Goal: Navigation & Orientation: Find specific page/section

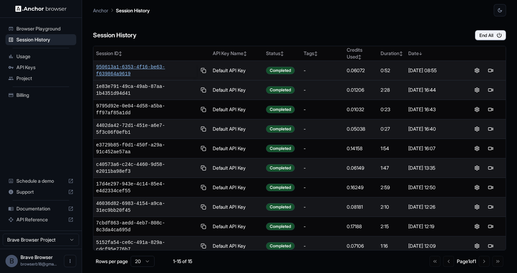
click at [139, 64] on span "950613a1-6353-4f16-be63-f639864a9619" at bounding box center [146, 71] width 101 height 14
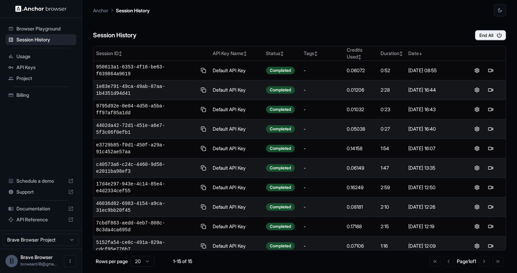
click at [59, 30] on span "Browser Playground" at bounding box center [44, 28] width 57 height 7
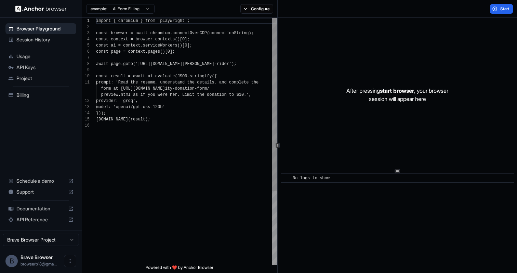
scroll to position [62, 0]
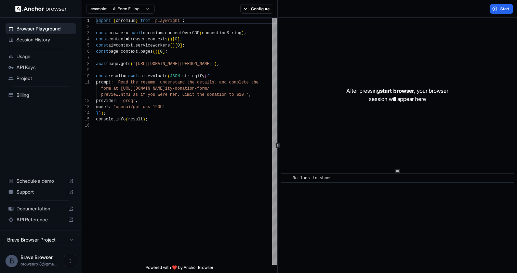
click at [46, 40] on span "Session History" at bounding box center [44, 39] width 57 height 7
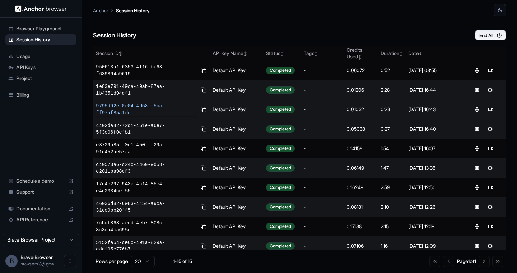
click at [182, 104] on span "9795d92e-0e04-4d58-a5ba-ff97af85a1dd" at bounding box center [146, 110] width 101 height 14
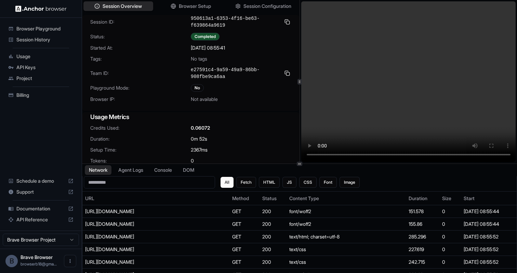
click at [389, 154] on video at bounding box center [408, 81] width 215 height 161
click at [405, 155] on video at bounding box center [408, 81] width 215 height 161
click at [429, 153] on video at bounding box center [408, 81] width 215 height 161
click at [445, 154] on video at bounding box center [408, 81] width 215 height 161
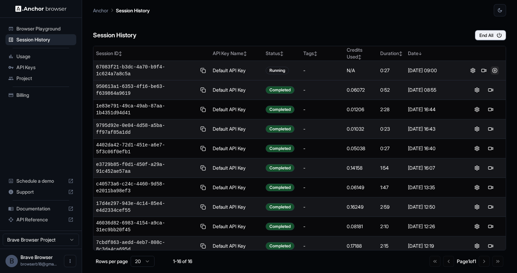
click at [497, 72] on button at bounding box center [495, 70] width 8 height 8
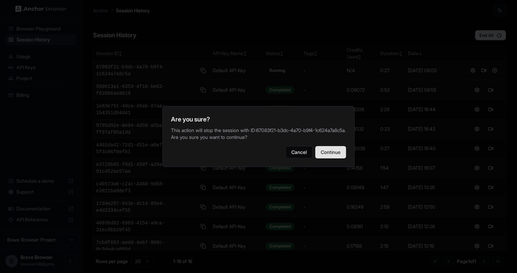
click at [326, 158] on button "Continue" at bounding box center [330, 152] width 31 height 12
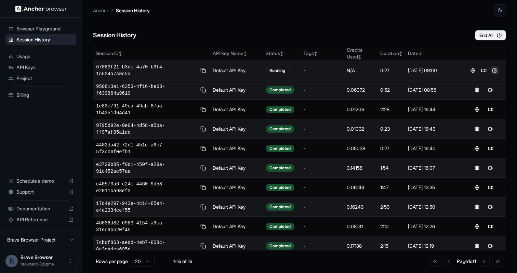
click at [495, 70] on button at bounding box center [495, 70] width 8 height 8
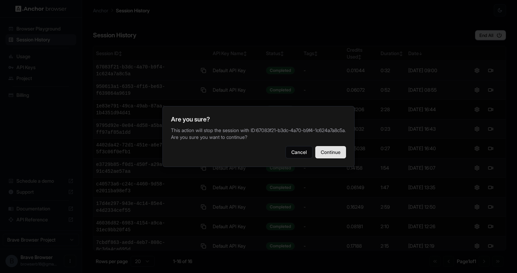
click at [328, 152] on button "Continue" at bounding box center [330, 152] width 31 height 12
